Goal: Task Accomplishment & Management: Manage account settings

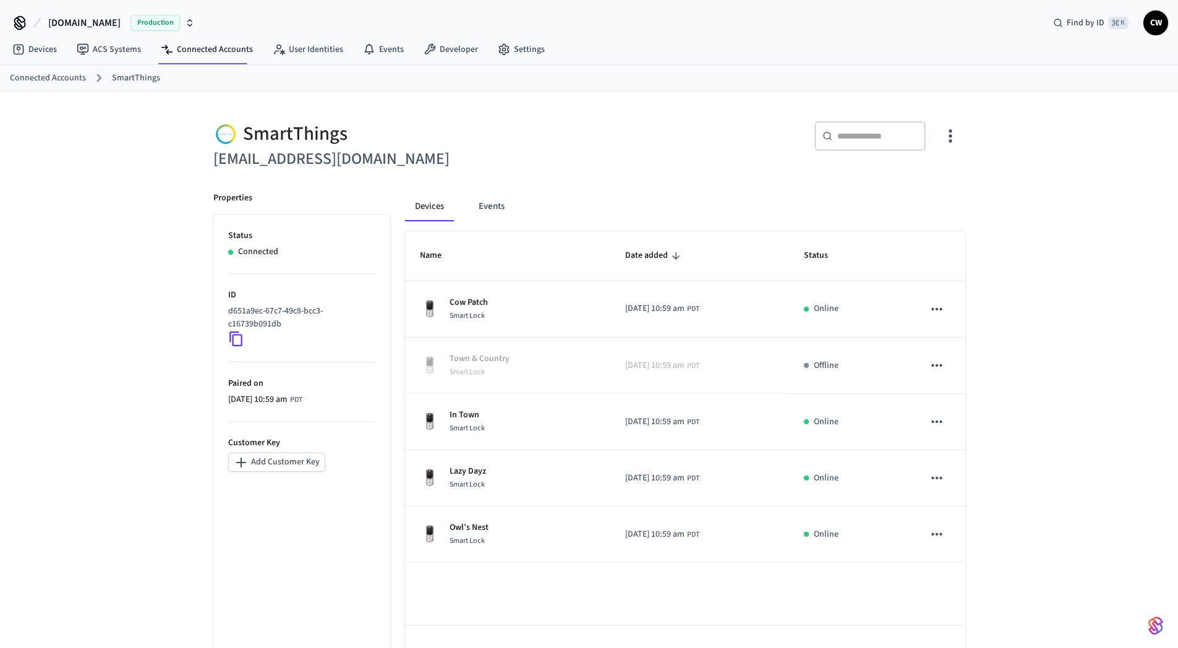
click at [570, 109] on div "SmartThings [EMAIL_ADDRESS][DOMAIN_NAME]" at bounding box center [391, 139] width 384 height 66
click at [1092, 270] on div "SmartThings [EMAIL_ADDRESS][DOMAIN_NAME] ​ ​ Properties Status Connected ID d65…" at bounding box center [589, 389] width 1178 height 594
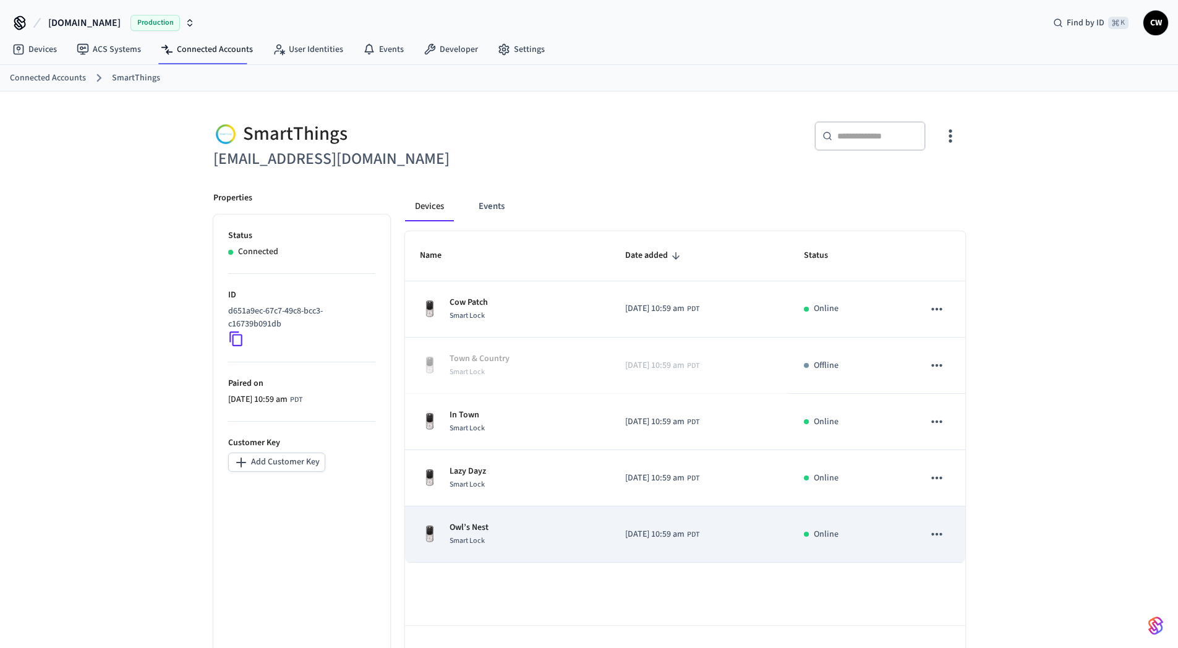
click at [528, 529] on div "Owl’s Nest Smart Lock" at bounding box center [508, 534] width 176 height 26
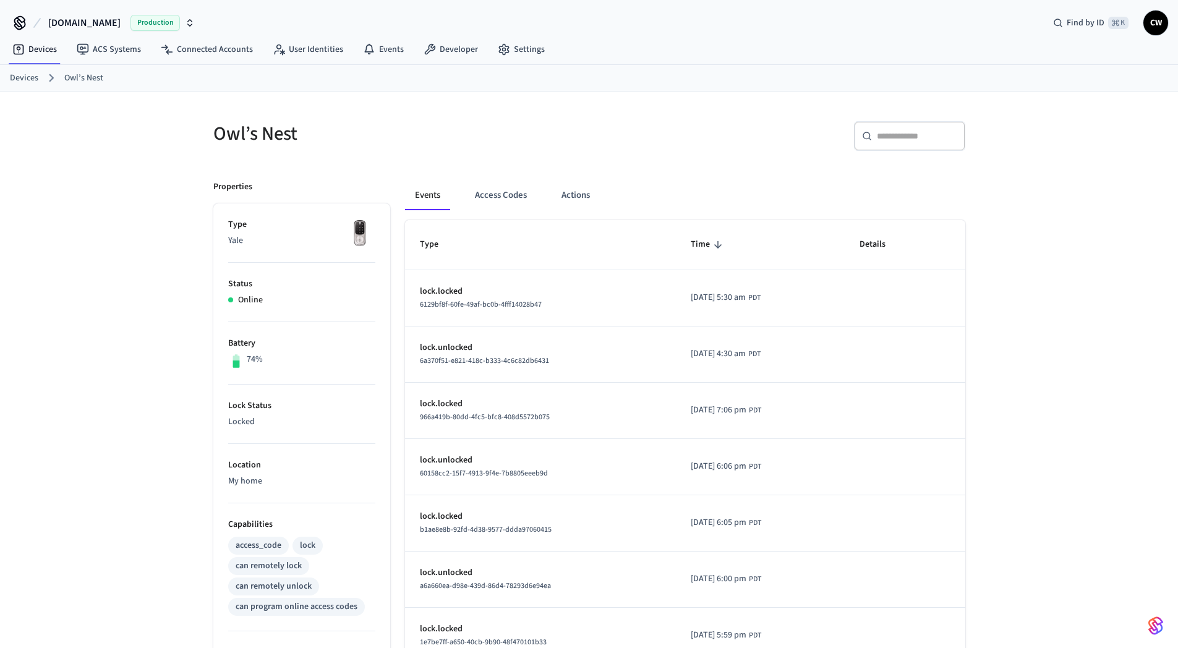
click at [349, 236] on img at bounding box center [360, 233] width 31 height 31
click at [359, 232] on img at bounding box center [360, 233] width 31 height 31
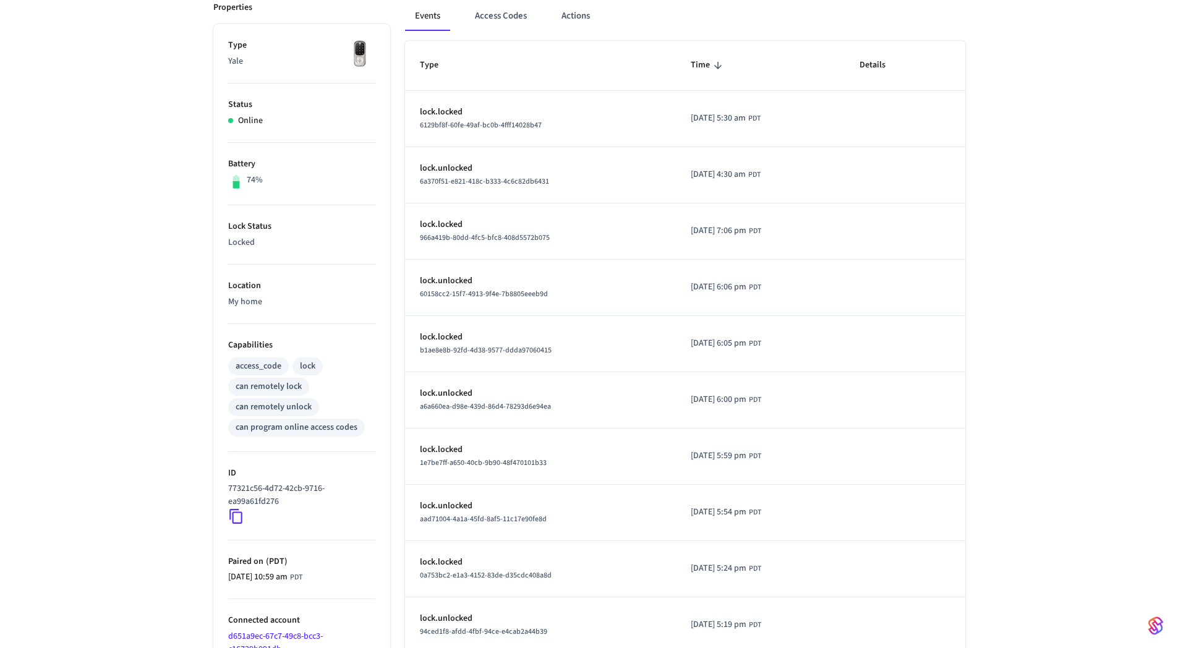
scroll to position [249, 0]
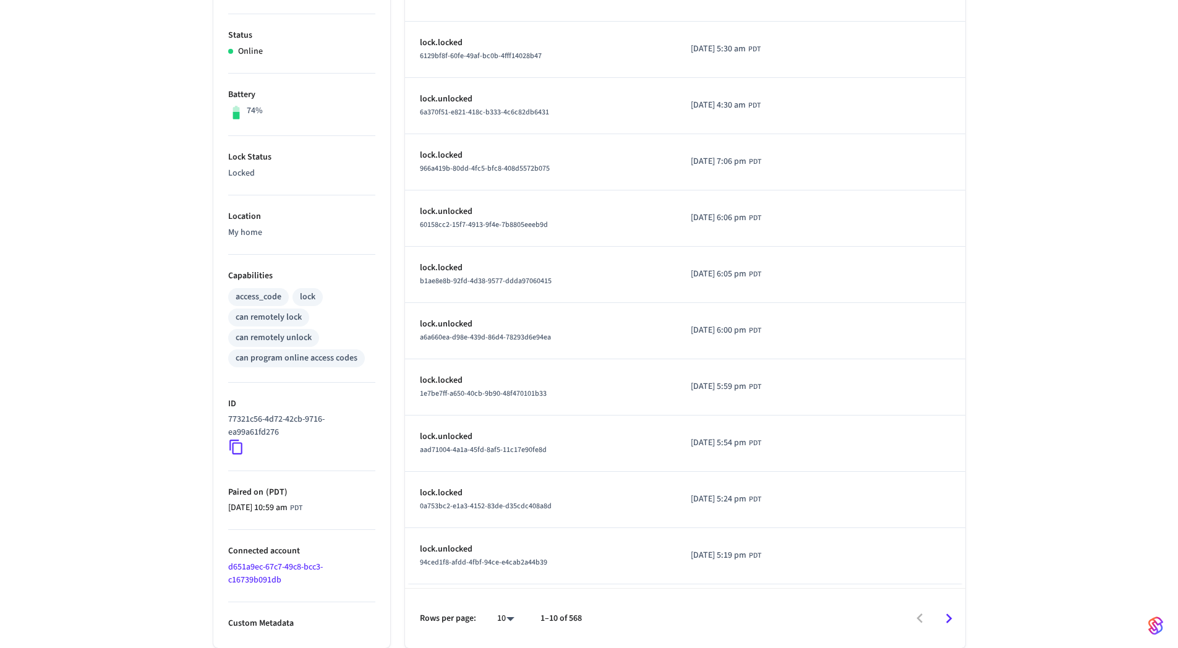
click at [176, 499] on div "Owl’s Nest ​ ​ Properties Type Yale Status Online Battery 74% Lock Status Locke…" at bounding box center [589, 245] width 1178 height 805
click at [232, 444] on icon at bounding box center [236, 447] width 16 height 16
click at [168, 304] on div "Owl’s Nest ​ ​ Properties Type Yale Status Online Battery 74% Lock Status Locke…" at bounding box center [589, 245] width 1178 height 805
click at [137, 270] on div "Owl’s Nest ​ ​ Properties Type Yale Status Online Battery 74% Lock Status Locke…" at bounding box center [589, 245] width 1178 height 805
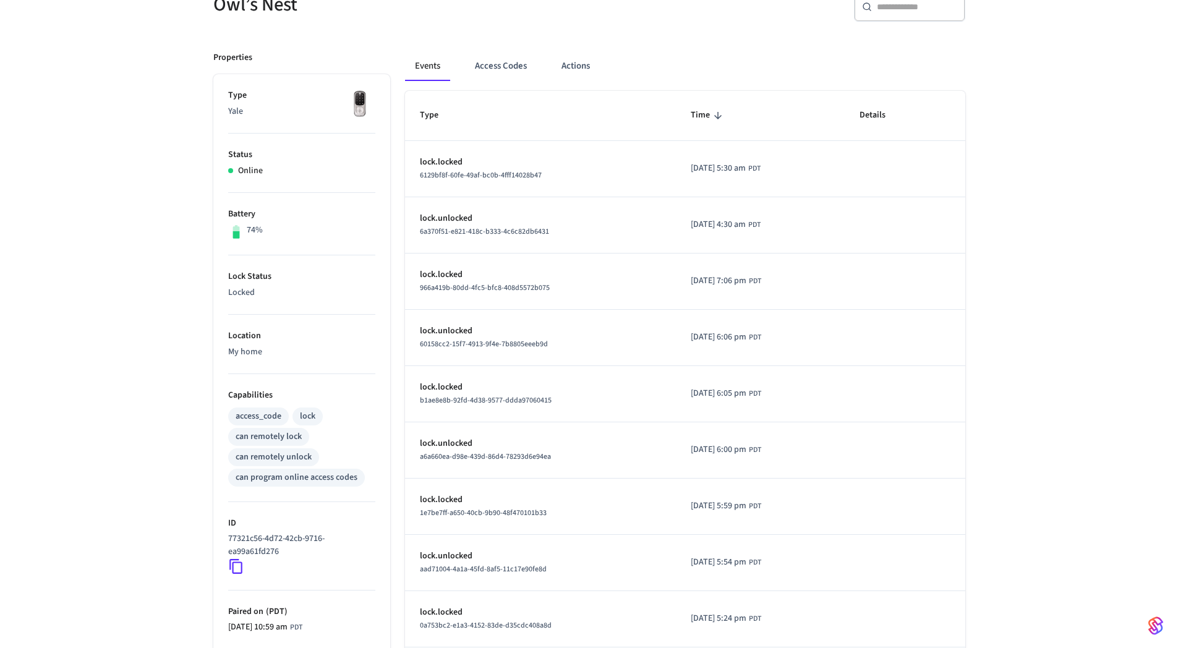
scroll to position [0, 0]
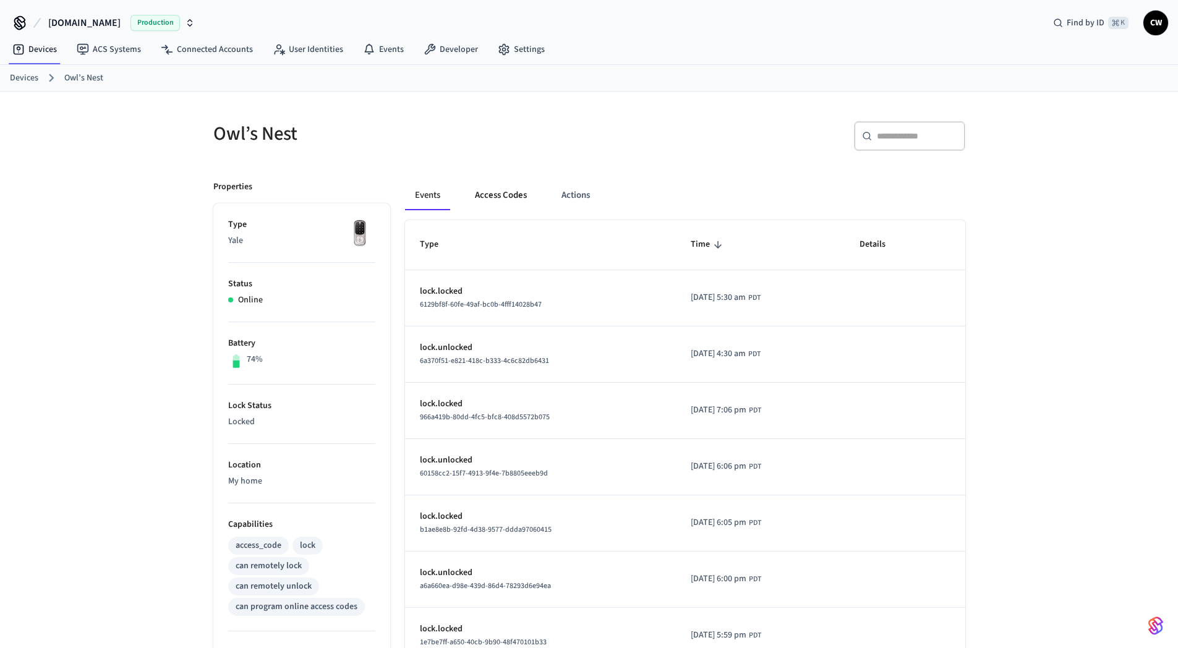
click at [504, 194] on button "Access Codes" at bounding box center [501, 196] width 72 height 30
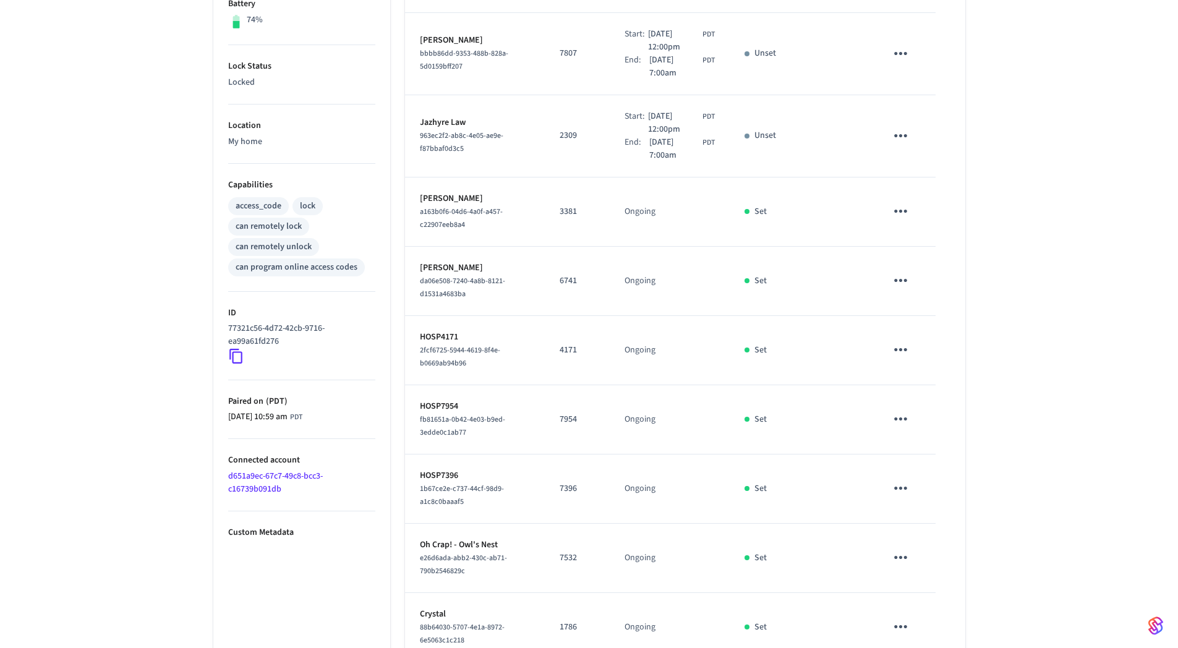
scroll to position [414, 0]
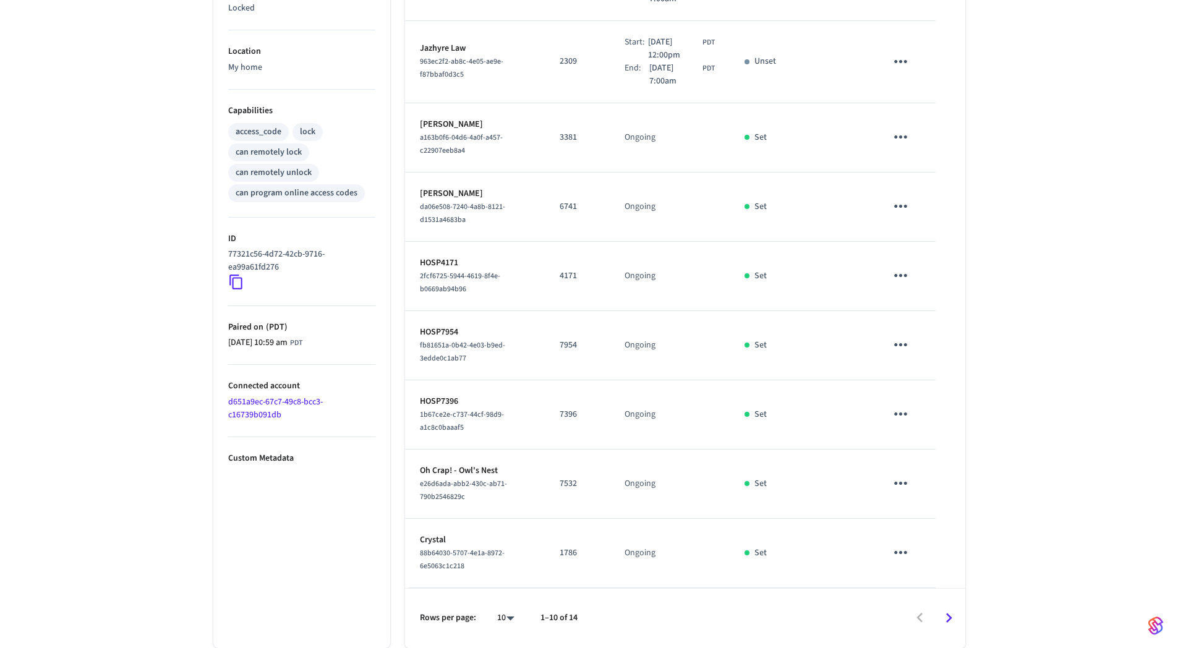
click at [1057, 350] on div "Owl’s Nest ​ ​ Add Access Code Properties Type Yale Status Online Battery 74% L…" at bounding box center [589, 163] width 1178 height 970
